Goal: Find specific page/section: Find specific page/section

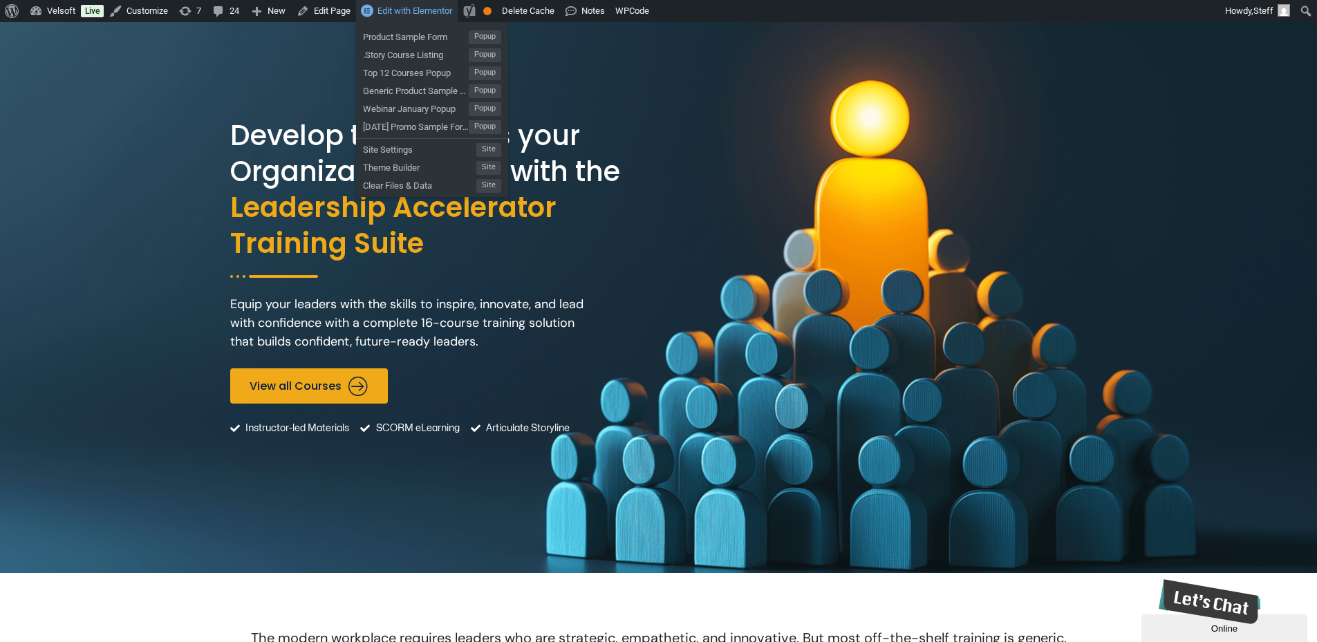
click at [406, 15] on span "Edit with Elementor" at bounding box center [415, 11] width 75 height 10
